Goal: Check status

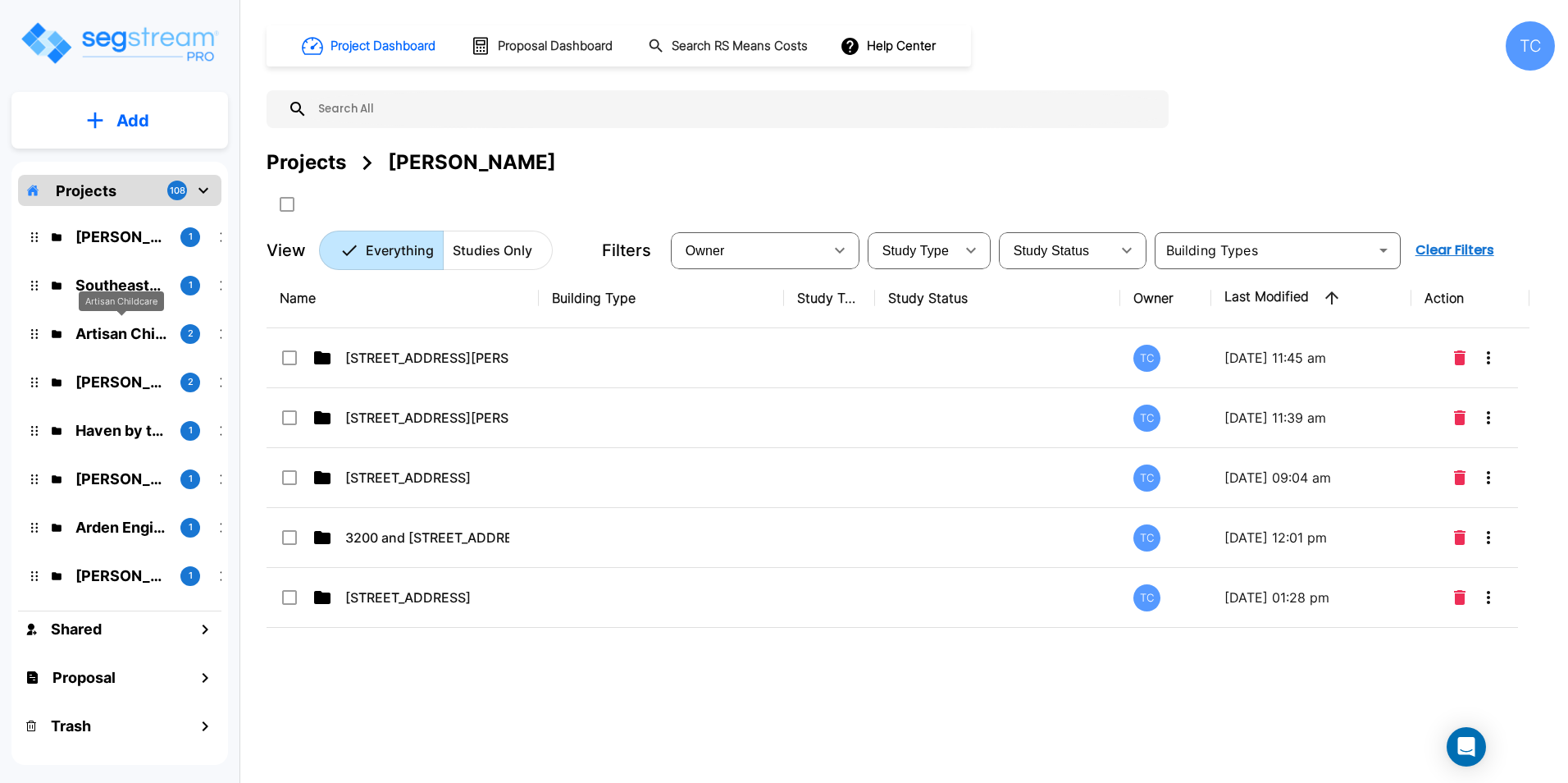
click at [107, 333] on p "Artisan Childcare" at bounding box center [121, 333] width 92 height 22
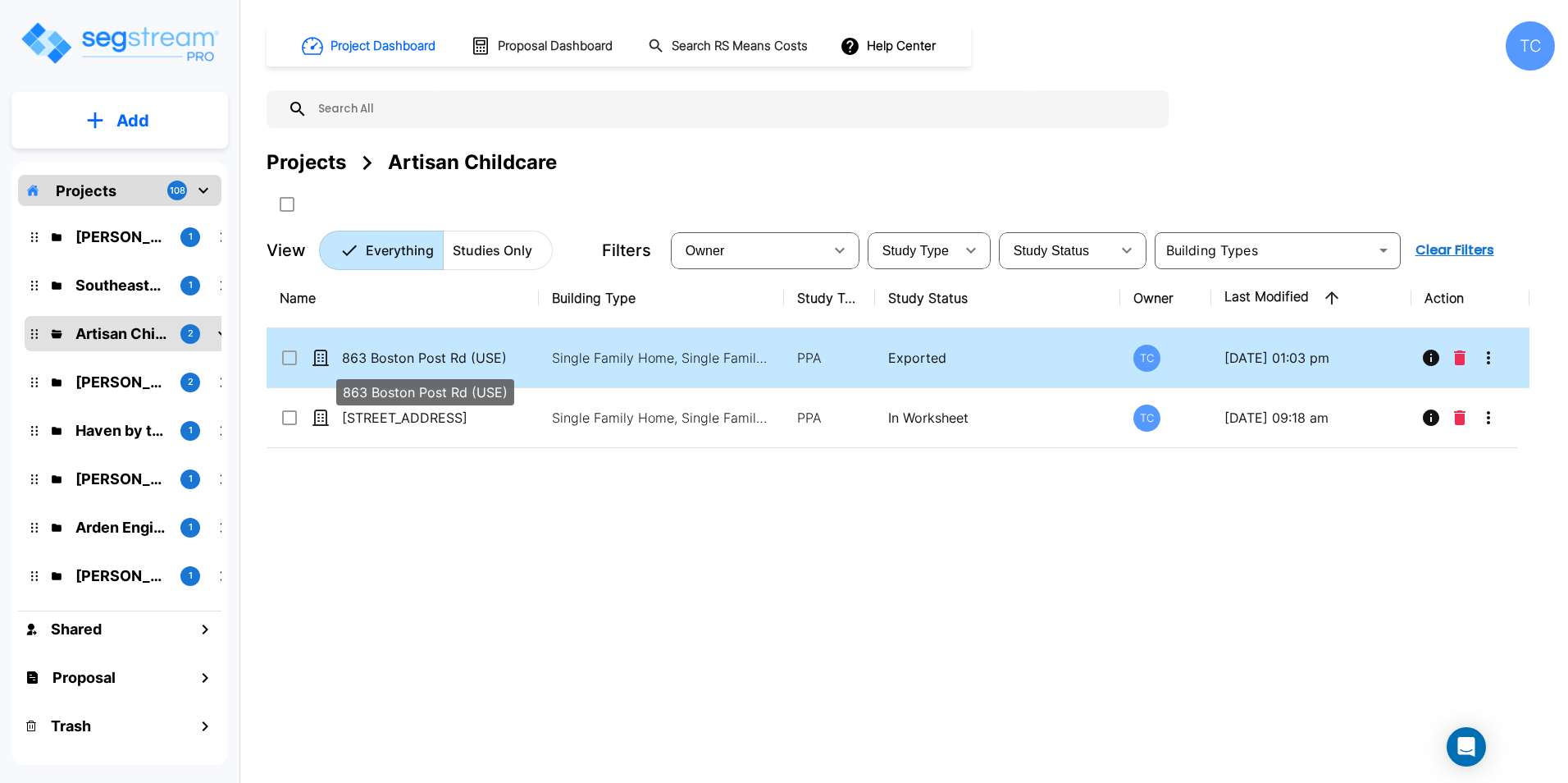
click at [501, 348] on p "863 Boston Post Rd (USE)" at bounding box center [423, 358] width 164 height 19
checkbox input "true"
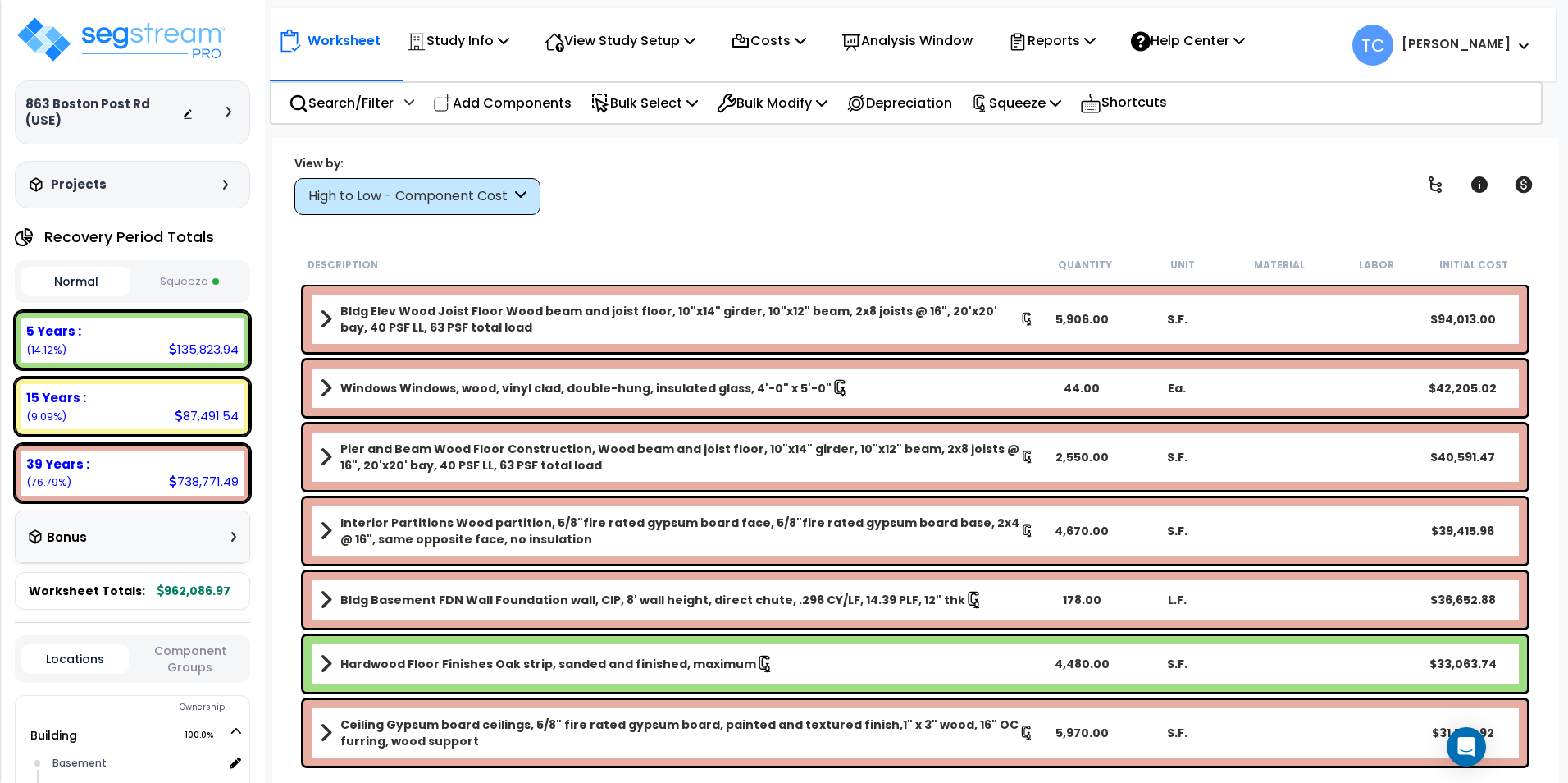
click at [497, 192] on div "High to Low - Component Cost" at bounding box center [409, 196] width 202 height 19
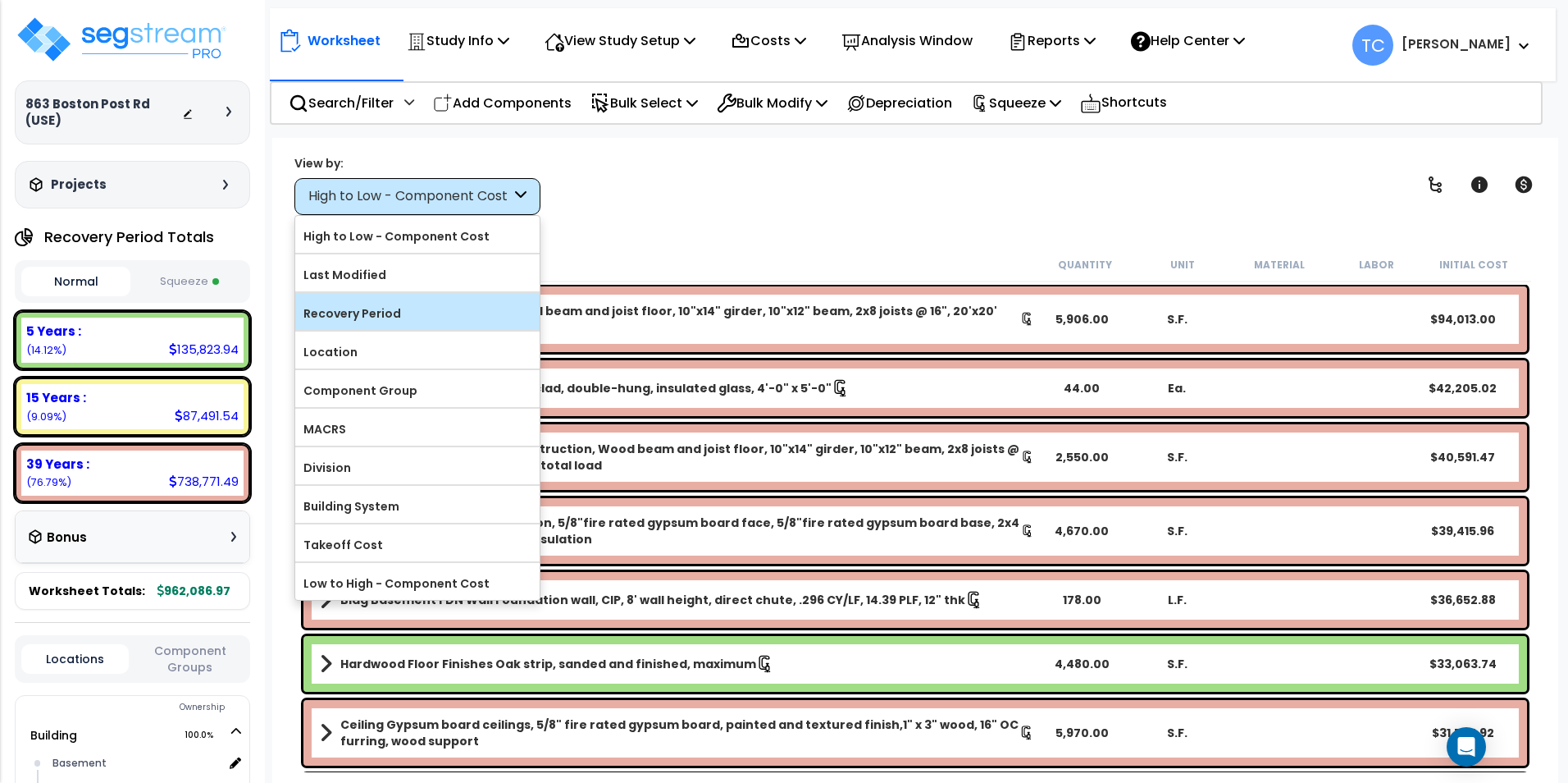
click at [404, 300] on div "Recovery Period" at bounding box center [417, 311] width 245 height 37
click at [447, 312] on label "Recovery Period" at bounding box center [417, 313] width 245 height 25
click at [0, 0] on input "Recovery Period" at bounding box center [0, 0] width 0 height 0
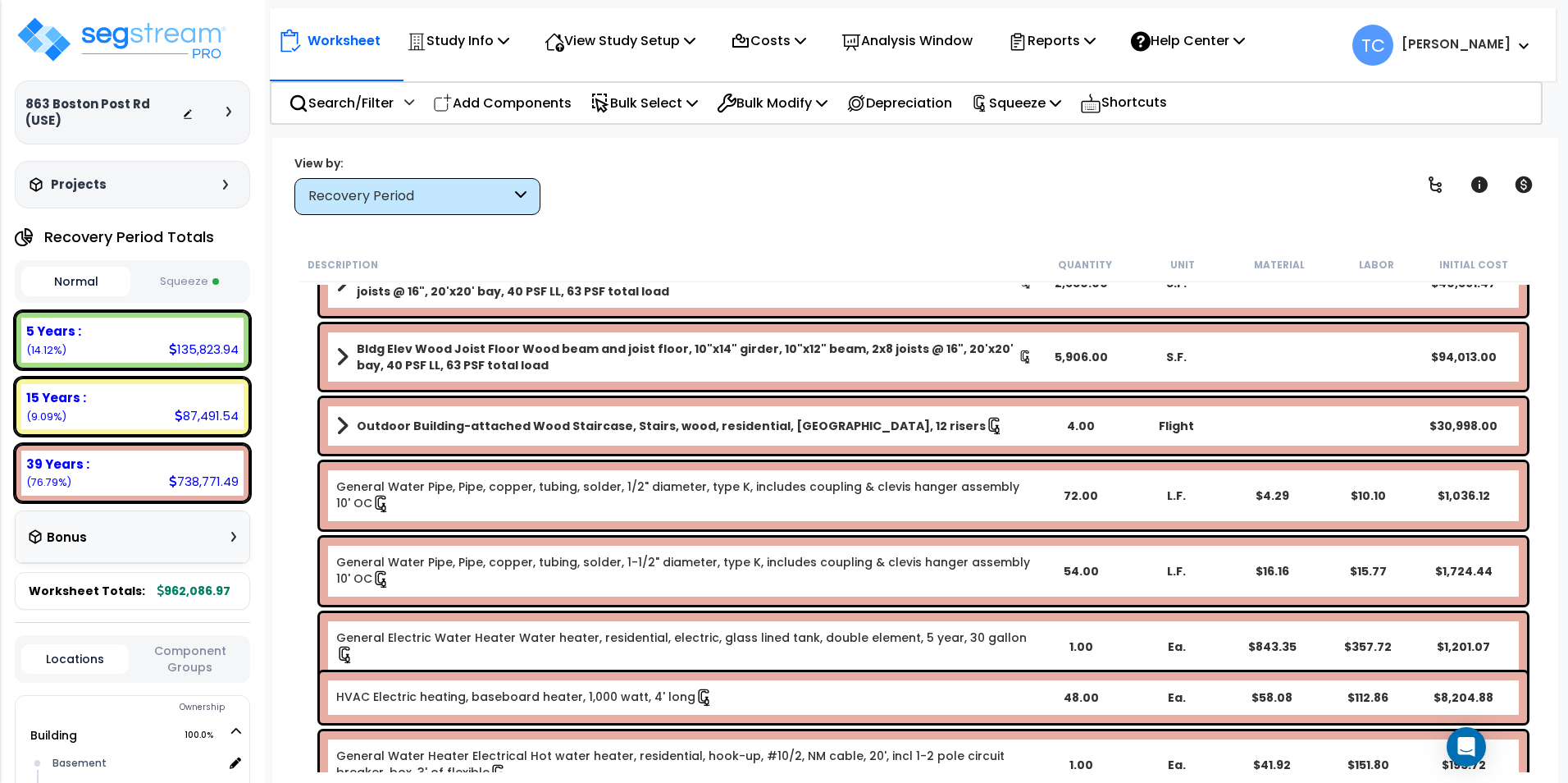
scroll to position [5629, 0]
